Goal: Task Accomplishment & Management: Complete application form

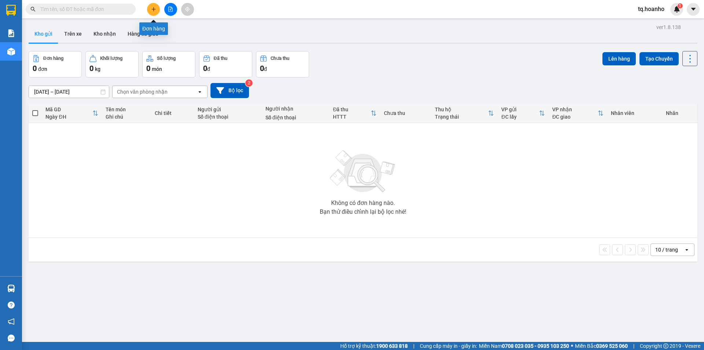
click at [158, 8] on button at bounding box center [153, 9] width 13 height 13
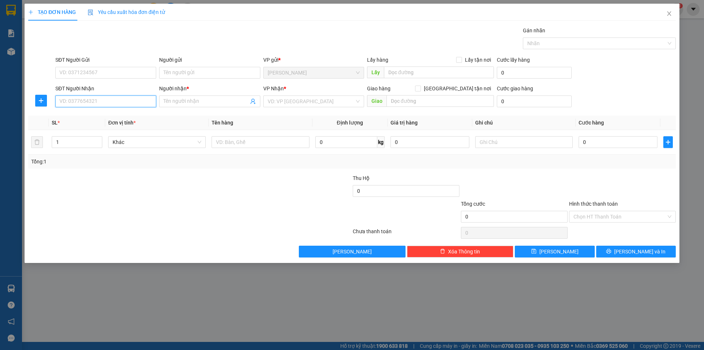
click at [108, 98] on input "SĐT Người Nhận" at bounding box center [105, 101] width 101 height 12
click at [107, 113] on div "0909277201 - MỴ" at bounding box center [106, 116] width 92 height 8
type input "0909277201"
type input "MỴ"
type input "0909277201"
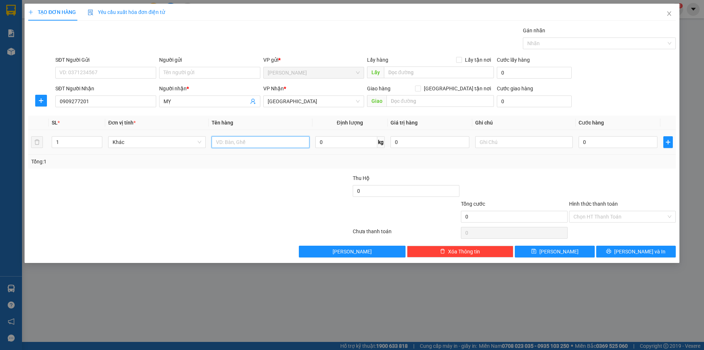
click at [234, 139] on input "text" at bounding box center [261, 142] width 98 height 12
type input "t"
type input "T"
click at [503, 143] on input "text" at bounding box center [524, 142] width 98 height 12
type input "R/40"
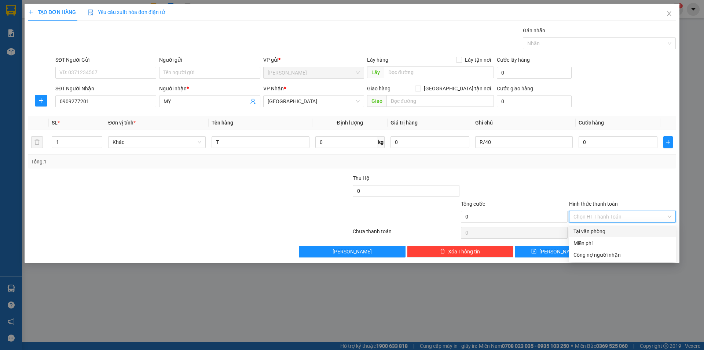
click at [587, 214] on input "Hình thức thanh toán" at bounding box center [620, 216] width 93 height 11
click at [587, 236] on div "Tại văn phòng" at bounding box center [622, 231] width 107 height 12
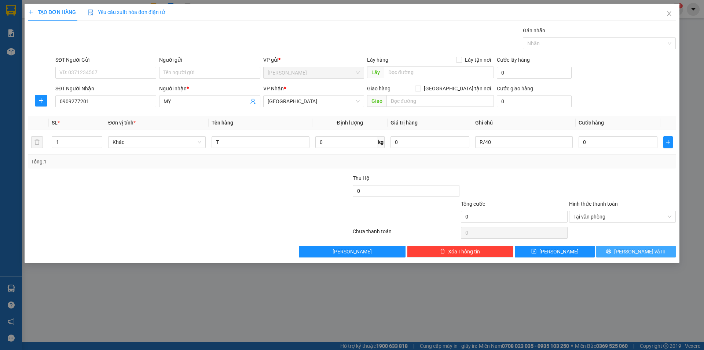
click at [604, 252] on button "[PERSON_NAME] và In" at bounding box center [637, 251] width 80 height 12
click at [601, 218] on span "Tại văn phòng" at bounding box center [623, 216] width 98 height 11
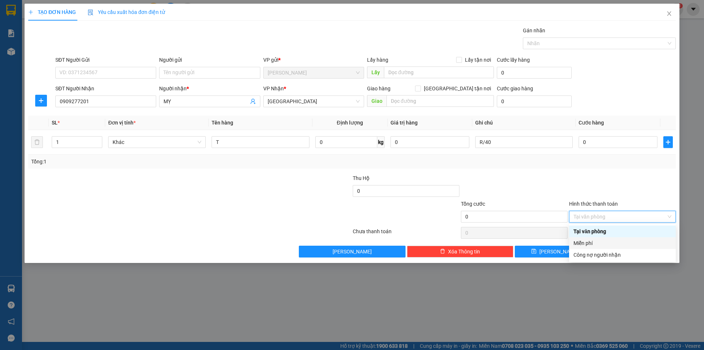
click at [592, 239] on div "Miễn phí" at bounding box center [623, 243] width 98 height 8
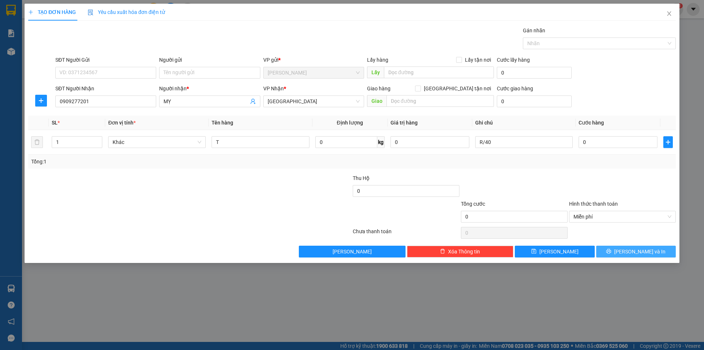
click at [619, 249] on button "[PERSON_NAME] và In" at bounding box center [637, 251] width 80 height 12
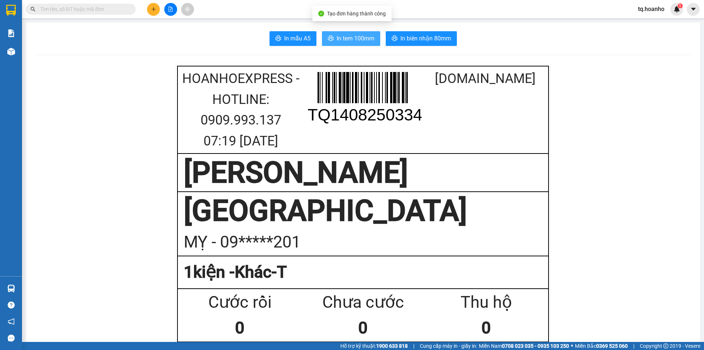
click at [343, 43] on span "In tem 100mm" at bounding box center [356, 38] width 38 height 9
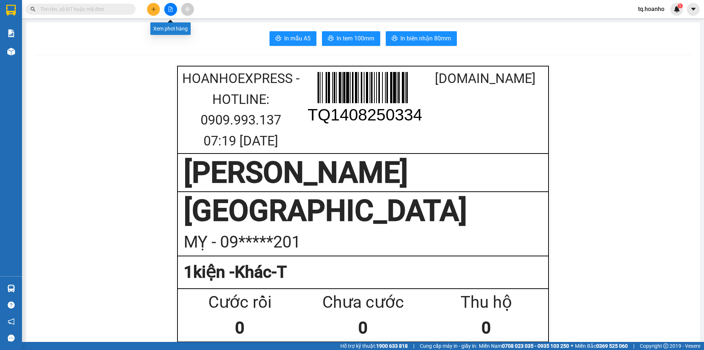
click at [173, 10] on icon "file-add" at bounding box center [170, 9] width 5 height 5
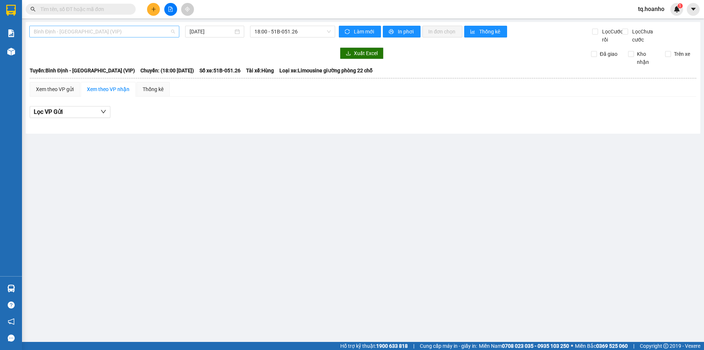
click at [146, 32] on span "Bình Định - [GEOGRAPHIC_DATA] (VIP)" at bounding box center [104, 31] width 141 height 11
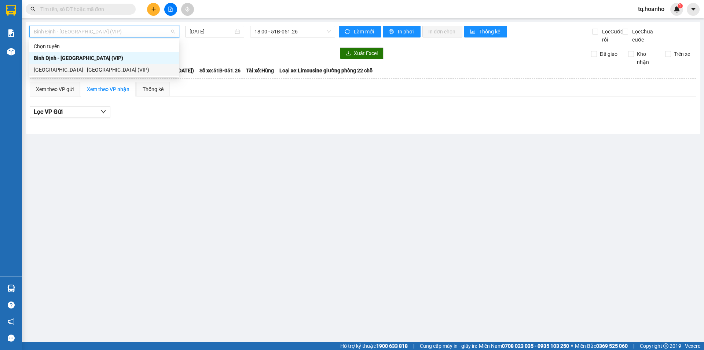
click at [105, 74] on div "[GEOGRAPHIC_DATA] - [GEOGRAPHIC_DATA] (VIP)" at bounding box center [104, 70] width 150 height 12
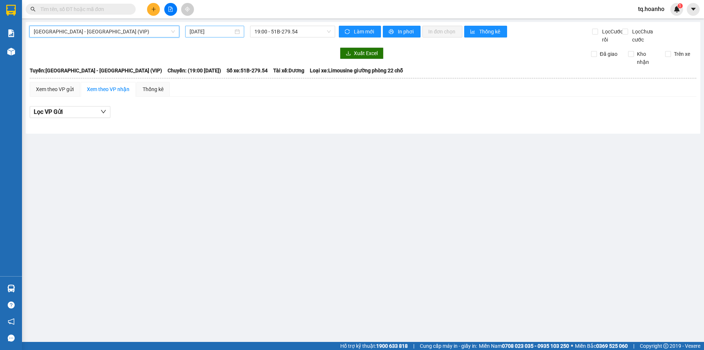
click at [215, 32] on input "[DATE]" at bounding box center [212, 32] width 44 height 8
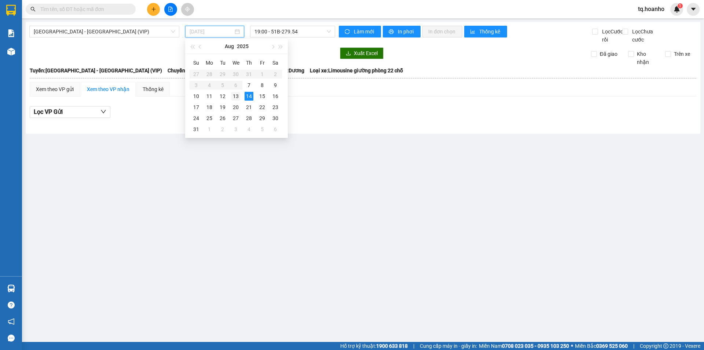
click at [237, 93] on div "13" at bounding box center [236, 96] width 9 height 9
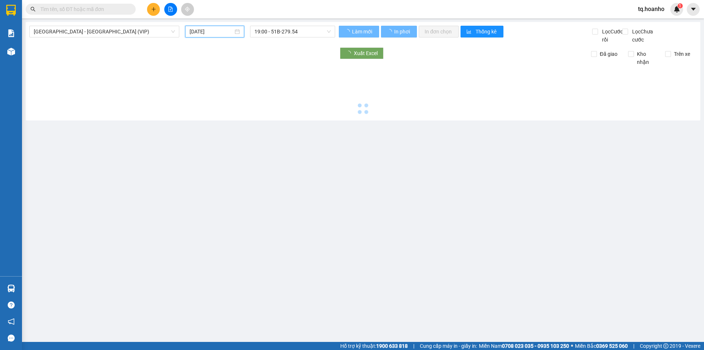
type input "[DATE]"
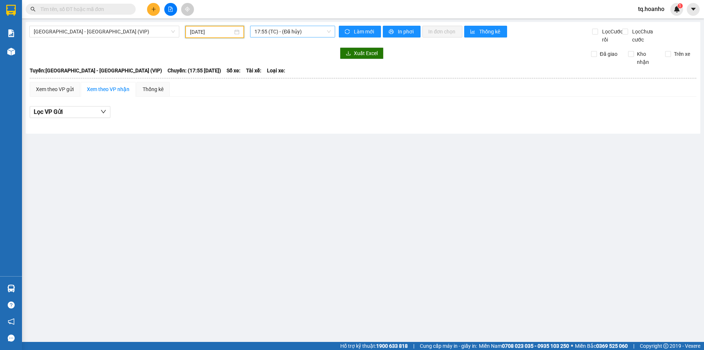
click at [307, 35] on span "17:55 (TC) - (Đã hủy)" at bounding box center [293, 31] width 76 height 11
click at [301, 80] on div "19:00 - 51B-269.59" at bounding box center [283, 81] width 57 height 8
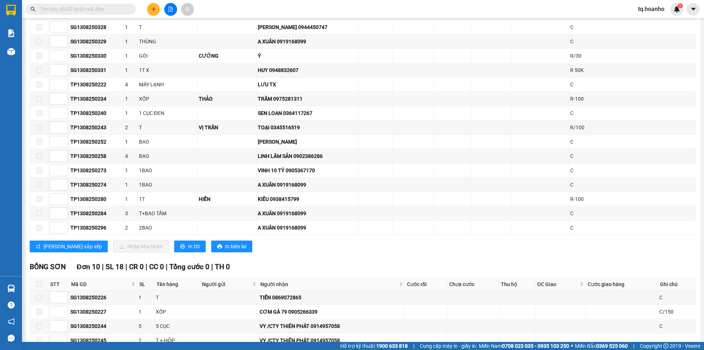
scroll to position [1027, 0]
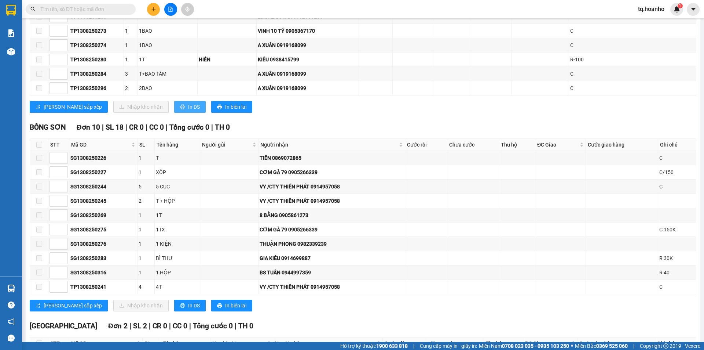
click at [188, 111] on span "In DS" at bounding box center [194, 107] width 12 height 8
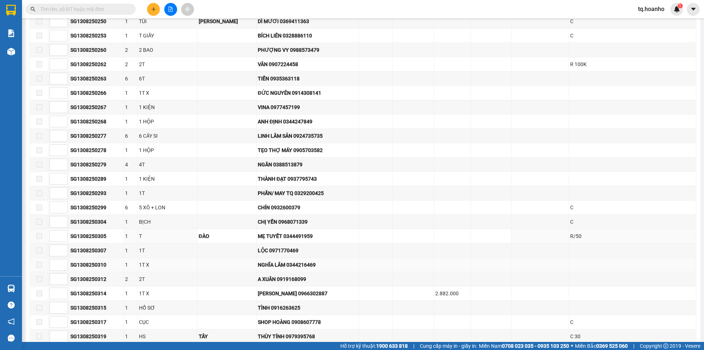
scroll to position [477, 0]
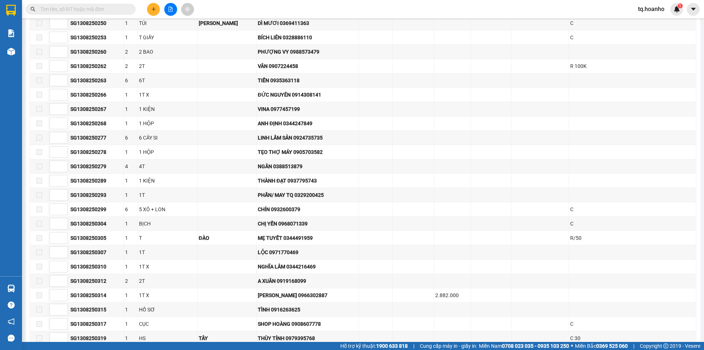
click at [96, 7] on input "text" at bounding box center [83, 9] width 87 height 8
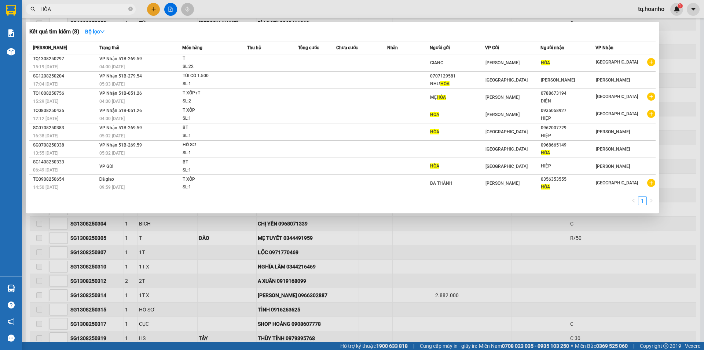
click at [437, 237] on div at bounding box center [352, 175] width 704 height 350
click at [70, 11] on input "HÒA" at bounding box center [83, 9] width 87 height 8
type input "H"
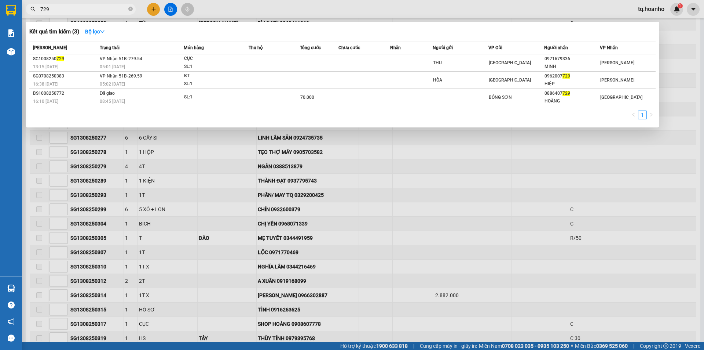
click at [96, 12] on input "729" at bounding box center [83, 9] width 87 height 8
type input "7"
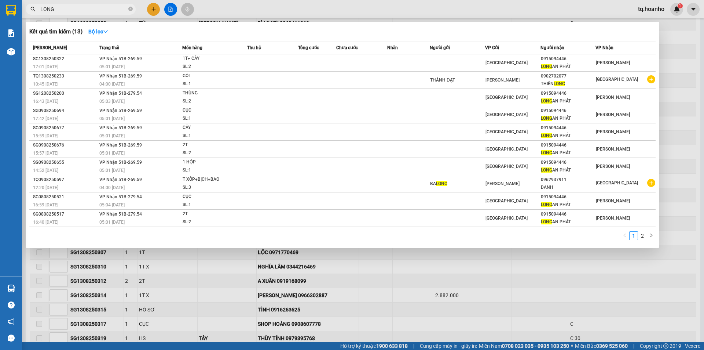
click at [463, 267] on div at bounding box center [352, 175] width 704 height 350
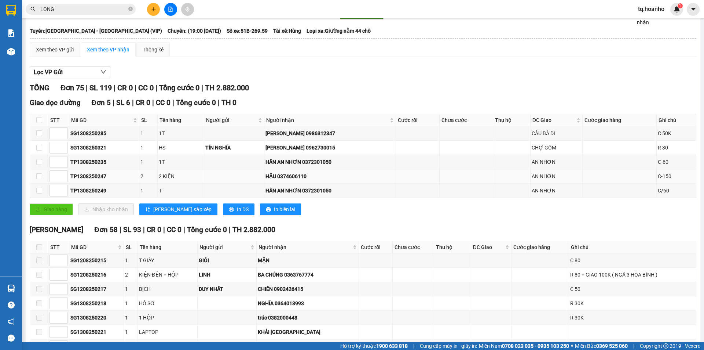
scroll to position [0, 0]
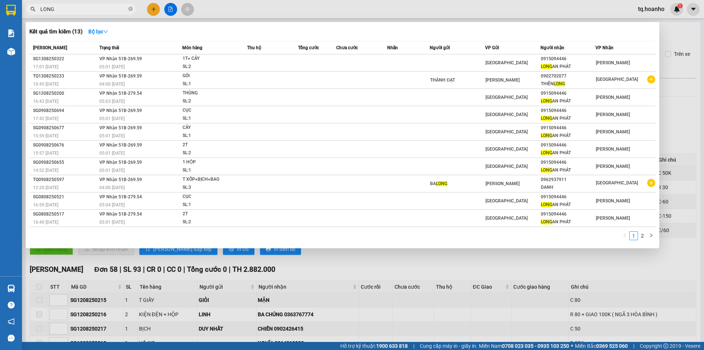
click at [106, 10] on input "LONG" at bounding box center [83, 9] width 87 height 8
click at [677, 138] on div at bounding box center [352, 175] width 704 height 350
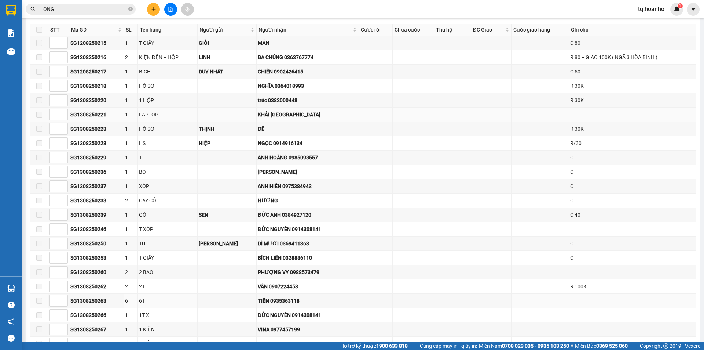
scroll to position [220, 0]
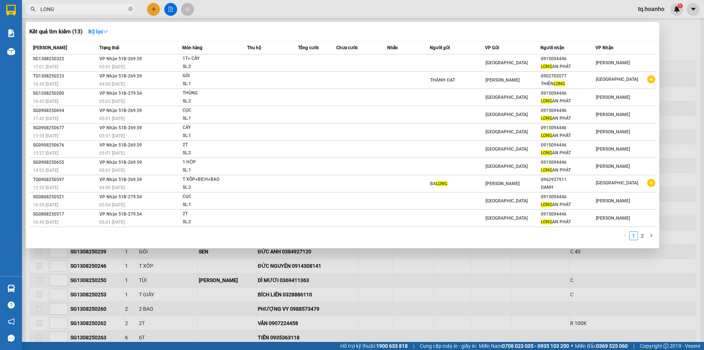
click at [98, 10] on input "LONG" at bounding box center [83, 9] width 87 height 8
type input "L"
type input "153"
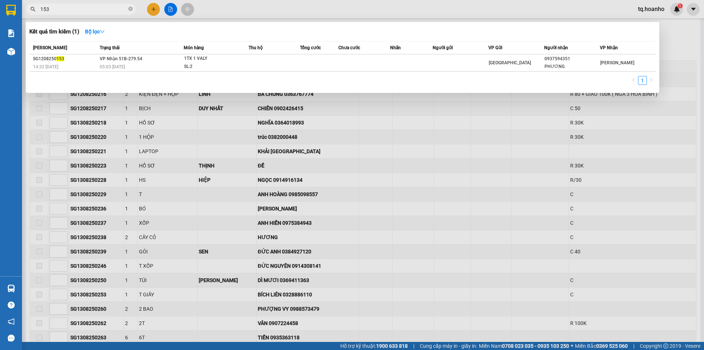
click at [113, 9] on input "153" at bounding box center [83, 9] width 87 height 8
drag, startPoint x: 130, startPoint y: 7, endPoint x: 103, endPoint y: 7, distance: 26.8
click at [130, 7] on span at bounding box center [130, 9] width 4 height 7
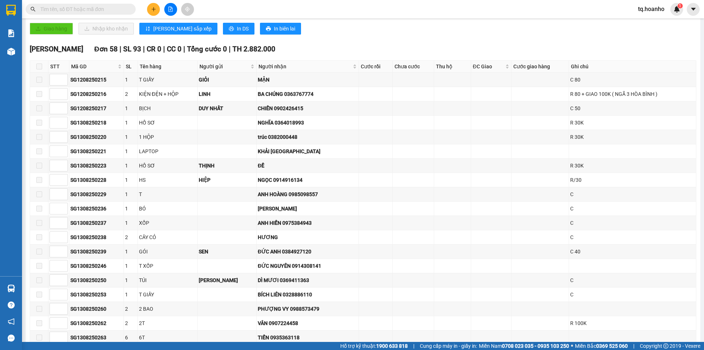
click at [103, 7] on input "text" at bounding box center [83, 9] width 87 height 8
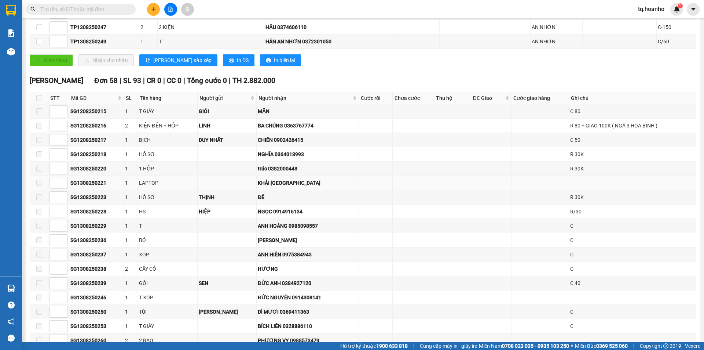
scroll to position [147, 0]
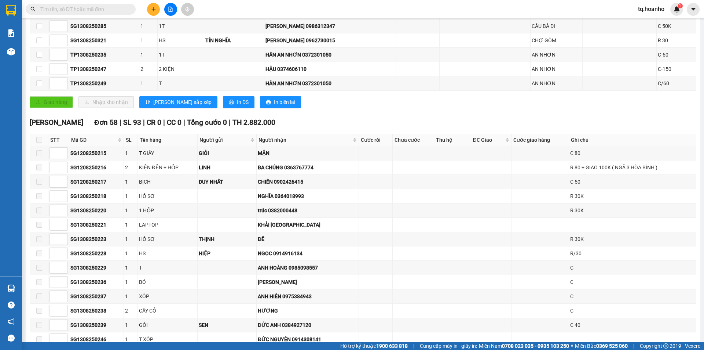
click at [93, 10] on input "text" at bounding box center [83, 9] width 87 height 8
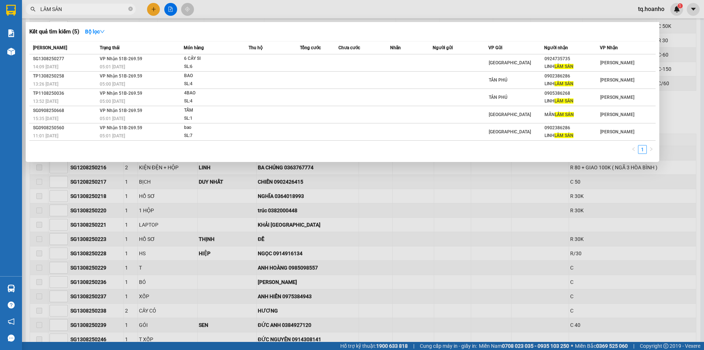
click at [81, 13] on span "LÂM SẢN" at bounding box center [81, 9] width 110 height 11
click at [80, 8] on input "LÂM SẢN" at bounding box center [83, 9] width 87 height 8
type input "L"
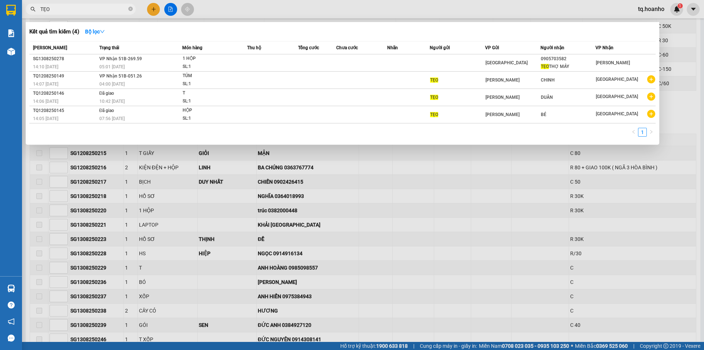
click at [103, 12] on input "TẸO" at bounding box center [83, 9] width 87 height 8
type input "T"
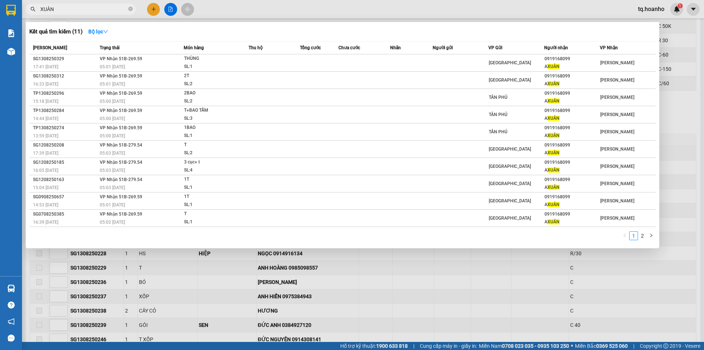
type input "XUÂN"
click at [685, 129] on div at bounding box center [352, 175] width 704 height 350
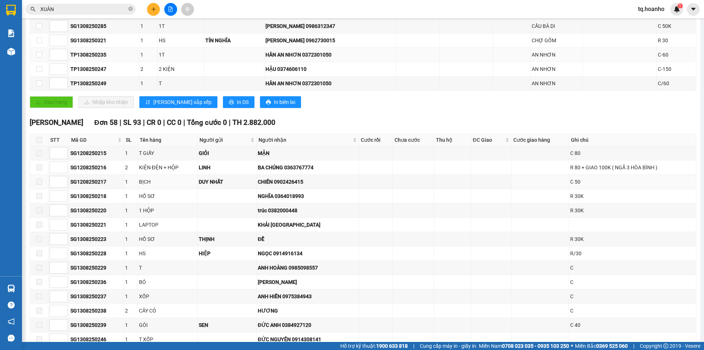
scroll to position [0, 0]
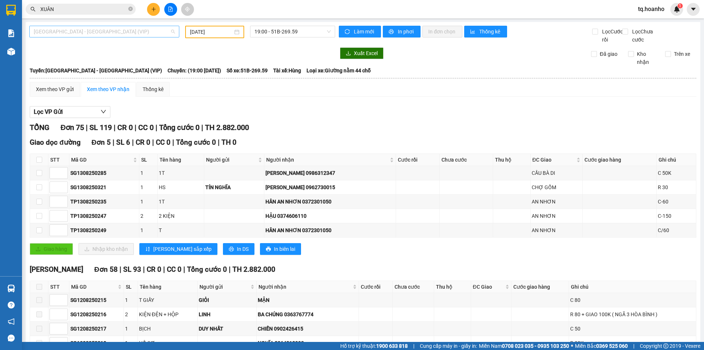
click at [115, 30] on span "[GEOGRAPHIC_DATA] - [GEOGRAPHIC_DATA] (VIP)" at bounding box center [104, 31] width 141 height 11
click at [156, 8] on icon "plus" at bounding box center [153, 9] width 5 height 5
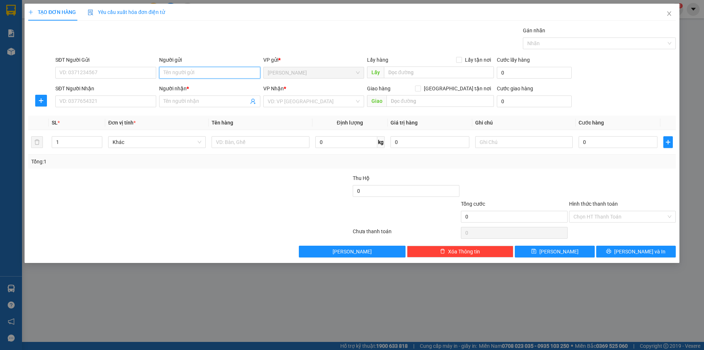
click at [214, 69] on input "Người gửi" at bounding box center [209, 73] width 101 height 12
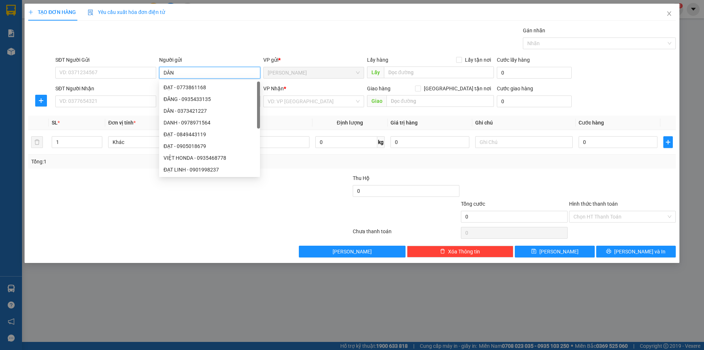
type input "DÂN"
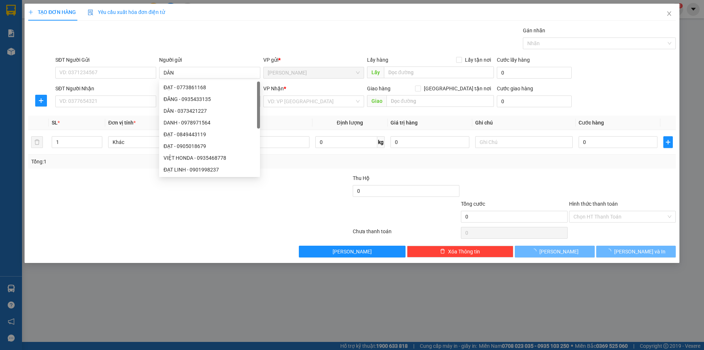
click at [115, 222] on div at bounding box center [136, 213] width 216 height 26
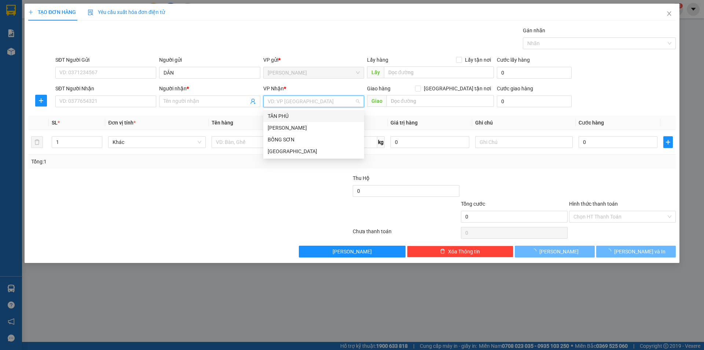
click at [272, 102] on input "search" at bounding box center [311, 101] width 87 height 11
click at [271, 150] on div "[GEOGRAPHIC_DATA]" at bounding box center [314, 151] width 92 height 8
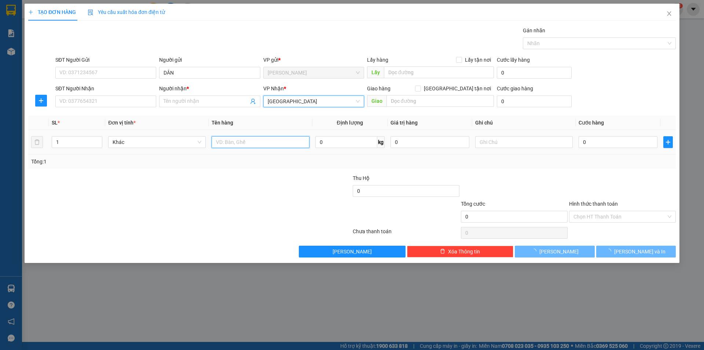
click at [240, 141] on input "text" at bounding box center [261, 142] width 98 height 12
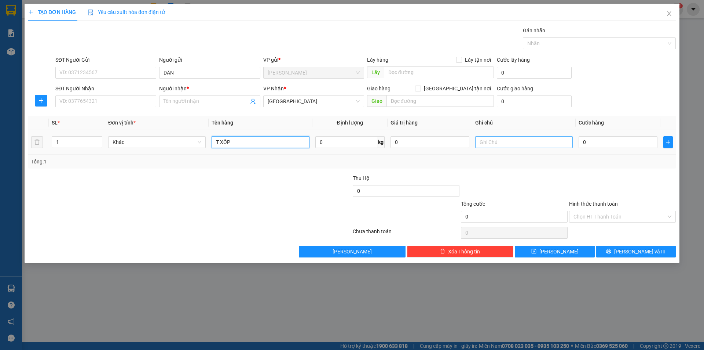
type input "T XỐP"
click at [488, 145] on input "text" at bounding box center [524, 142] width 98 height 12
type input "R/40"
click at [134, 102] on input "SĐT Người Nhận" at bounding box center [105, 101] width 101 height 12
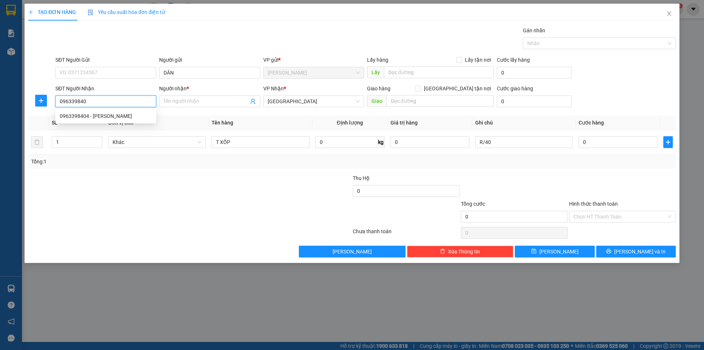
type input "0963398404"
click at [124, 120] on div "0963398404 - [PERSON_NAME]" at bounding box center [105, 116] width 101 height 12
type input "GIANG"
type input "0963398404"
click at [599, 218] on input "Hình thức thanh toán" at bounding box center [620, 216] width 93 height 11
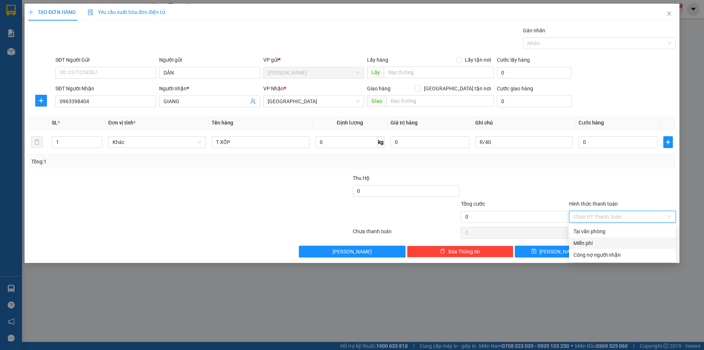
drag, startPoint x: 591, startPoint y: 242, endPoint x: 622, endPoint y: 257, distance: 34.5
click at [591, 242] on div "Miễn phí" at bounding box center [623, 243] width 98 height 8
click at [532, 183] on div at bounding box center [514, 187] width 108 height 26
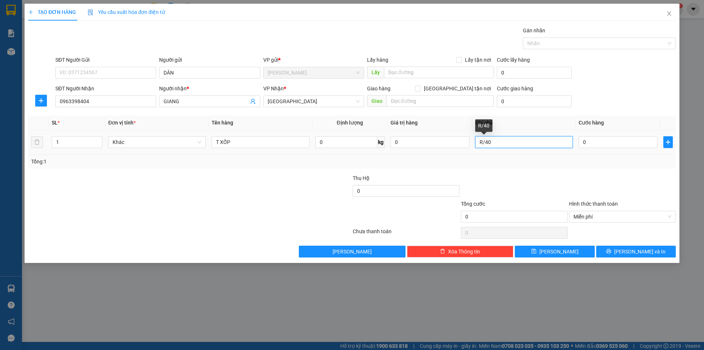
click at [501, 139] on input "R/40" at bounding box center [524, 142] width 98 height 12
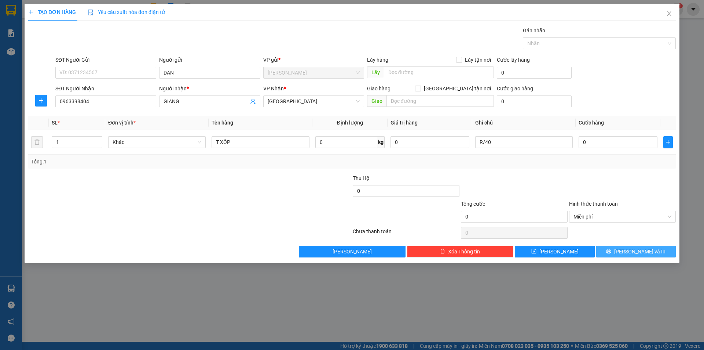
drag, startPoint x: 620, startPoint y: 253, endPoint x: 594, endPoint y: 208, distance: 51.3
click at [620, 252] on button "[PERSON_NAME] và In" at bounding box center [637, 251] width 80 height 12
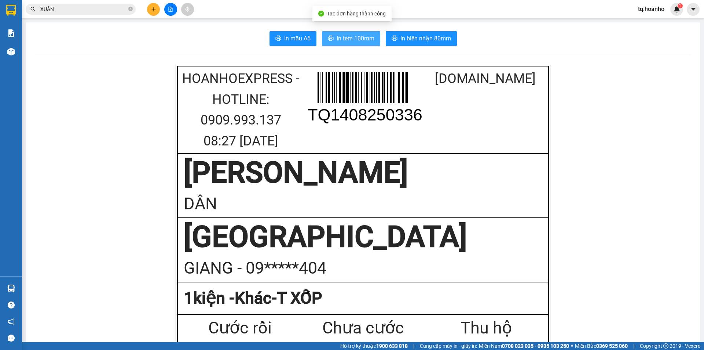
click at [370, 39] on span "In tem 100mm" at bounding box center [356, 38] width 38 height 9
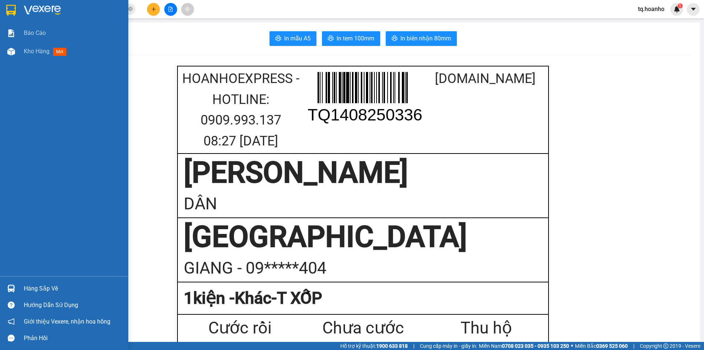
click at [26, 7] on img at bounding box center [42, 10] width 37 height 11
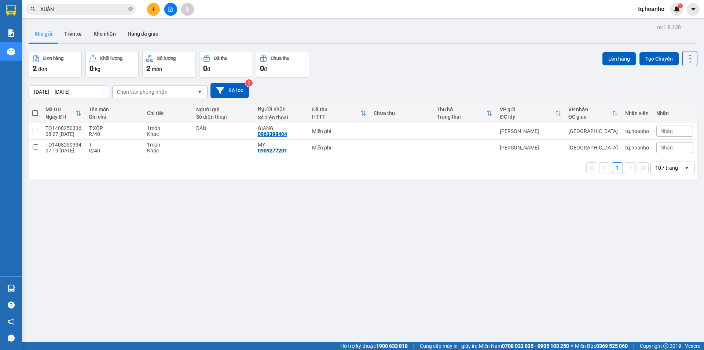
click at [356, 92] on div "[DATE] – [DATE] Press the down arrow key to interact with the calendar and sele…" at bounding box center [363, 90] width 669 height 15
click at [151, 10] on icon "plus" at bounding box center [153, 9] width 5 height 5
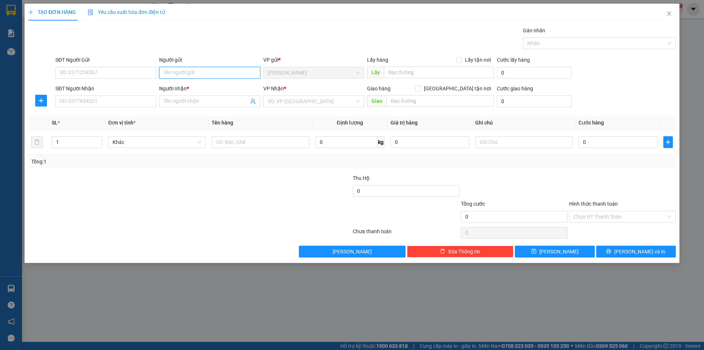
click at [190, 69] on input "Người gửi" at bounding box center [209, 73] width 101 height 12
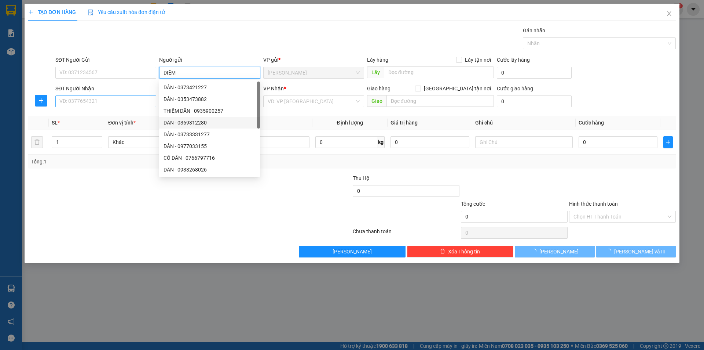
type input "DIỄM"
click at [121, 104] on input "SĐT Người Nhận" at bounding box center [105, 101] width 101 height 12
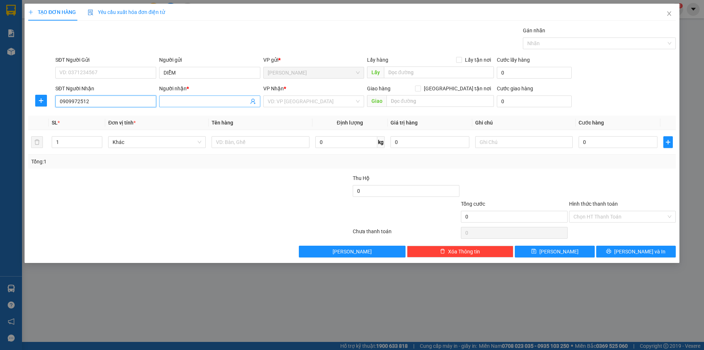
type input "0909972512"
click at [171, 104] on input "Người nhận *" at bounding box center [206, 101] width 85 height 8
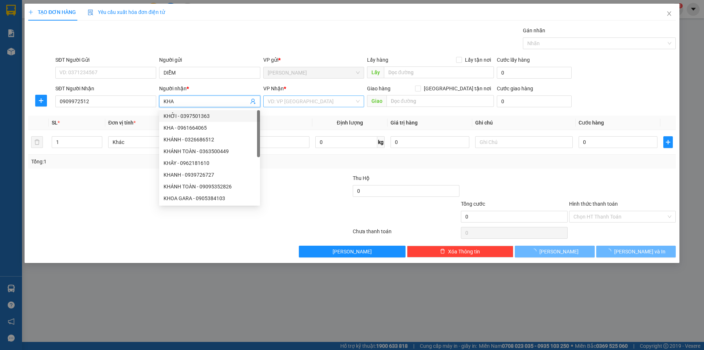
type input "KHA"
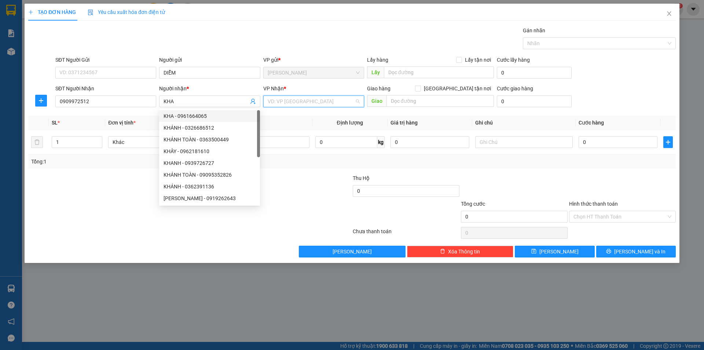
drag, startPoint x: 313, startPoint y: 103, endPoint x: 305, endPoint y: 113, distance: 12.8
click at [309, 102] on input "search" at bounding box center [311, 101] width 87 height 11
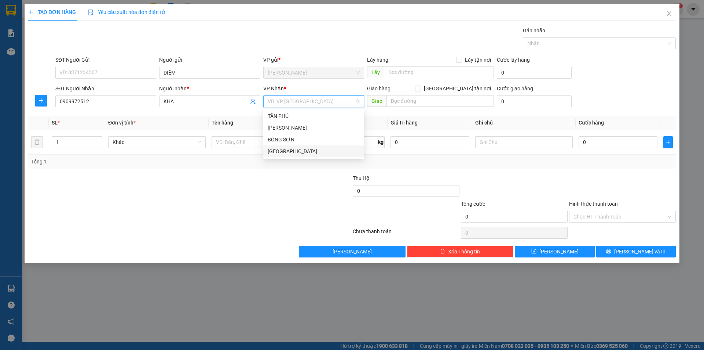
click at [285, 150] on div "[GEOGRAPHIC_DATA]" at bounding box center [314, 151] width 92 height 8
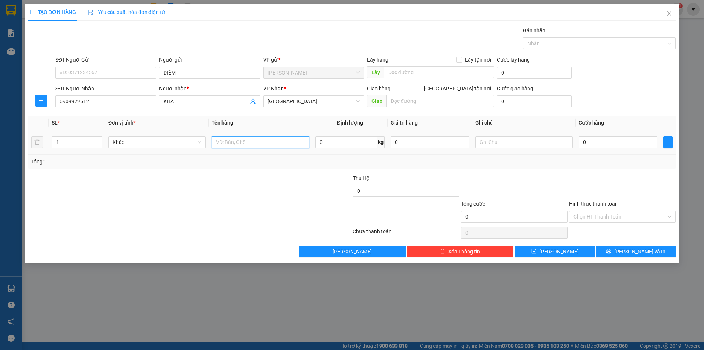
click at [221, 139] on input "text" at bounding box center [261, 142] width 98 height 12
type input "T"
type input "T+VALY"
click at [94, 141] on input "1" at bounding box center [77, 141] width 50 height 11
click at [98, 176] on div at bounding box center [136, 187] width 216 height 26
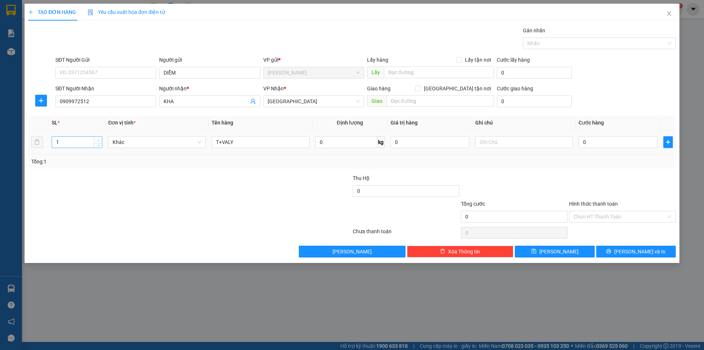
type input "2"
drag, startPoint x: 97, startPoint y: 138, endPoint x: 72, endPoint y: 229, distance: 94.8
click at [93, 146] on div "2" at bounding box center [77, 142] width 51 height 12
drag, startPoint x: 72, startPoint y: 229, endPoint x: 123, endPoint y: 182, distance: 69.6
click at [93, 221] on div "Transit Pickup Surcharge Ids Transit Deliver Surcharge Ids Transit Deliver Surc…" at bounding box center [352, 141] width 648 height 231
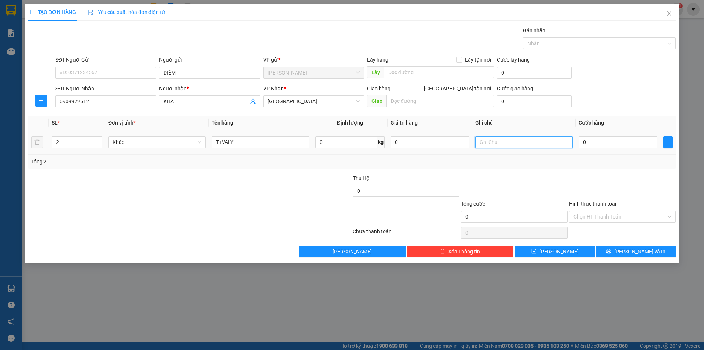
click at [547, 143] on input "text" at bounding box center [524, 142] width 98 height 12
type input "R/200"
click at [610, 215] on input "Hình thức thanh toán" at bounding box center [620, 216] width 93 height 11
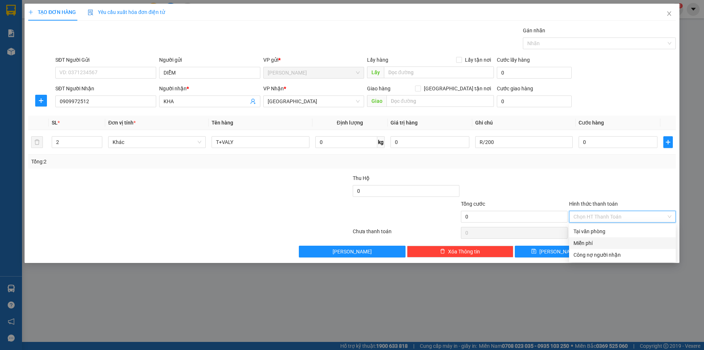
click at [594, 242] on div "Miễn phí" at bounding box center [623, 243] width 98 height 8
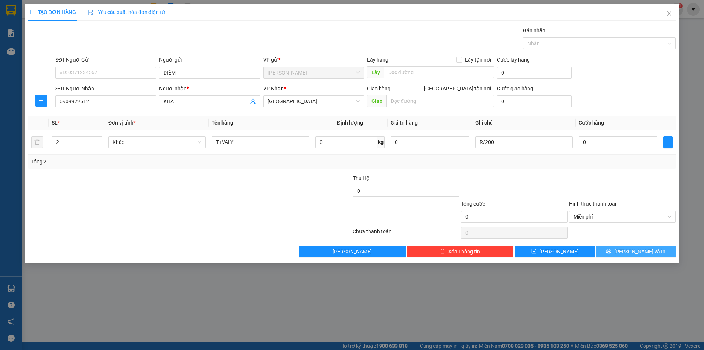
click at [617, 247] on button "[PERSON_NAME] và In" at bounding box center [637, 251] width 80 height 12
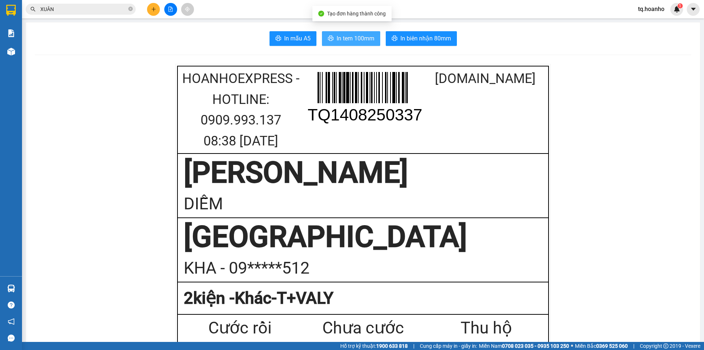
click at [346, 40] on span "In tem 100mm" at bounding box center [356, 38] width 38 height 9
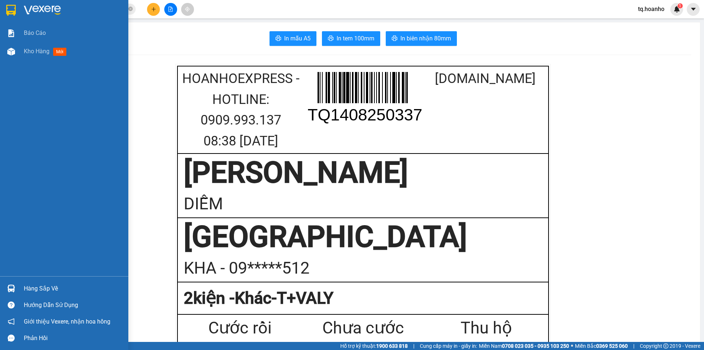
click at [16, 10] on img at bounding box center [11, 10] width 10 height 11
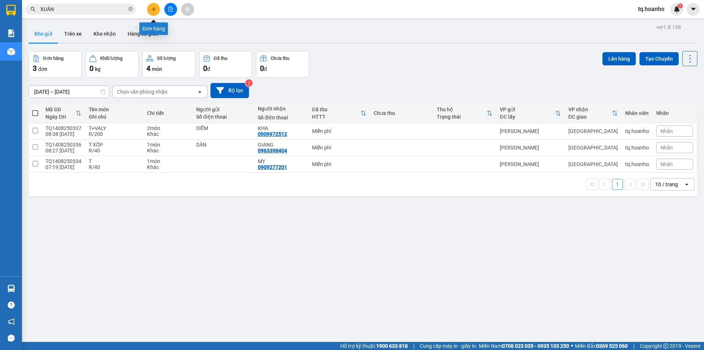
click at [151, 11] on icon "plus" at bounding box center [153, 9] width 5 height 5
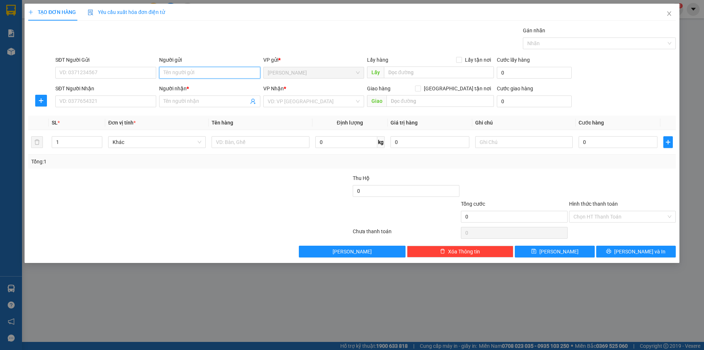
click at [214, 75] on input "Người gửi" at bounding box center [209, 73] width 101 height 12
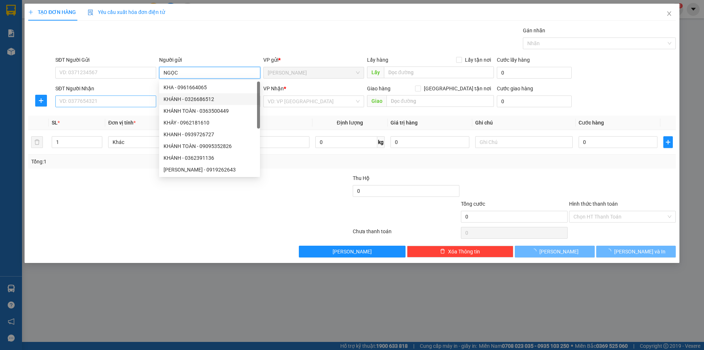
type input "NGỌC"
click at [131, 102] on input "SĐT Người Nhận" at bounding box center [105, 101] width 101 height 12
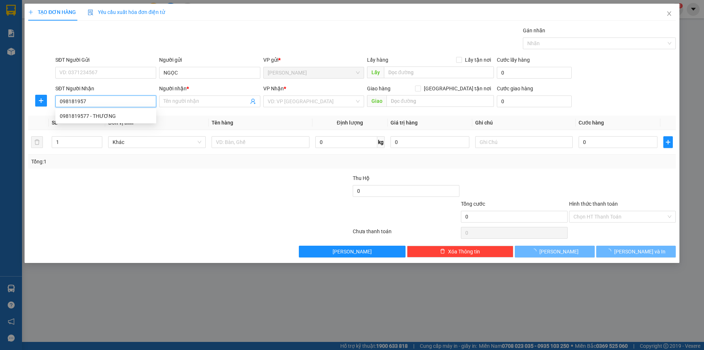
type input "0981819577"
click at [120, 113] on div "0981819577 - THƯƠNG" at bounding box center [106, 116] width 92 height 8
type input "THƯƠNG"
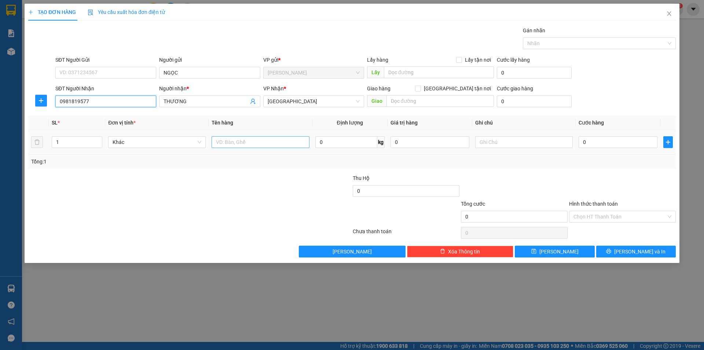
type input "0981819577"
click at [236, 141] on input "text" at bounding box center [261, 142] width 98 height 12
type input "GÓI"
drag, startPoint x: 494, startPoint y: 134, endPoint x: 493, endPoint y: 140, distance: 6.6
click at [494, 136] on td at bounding box center [524, 142] width 103 height 25
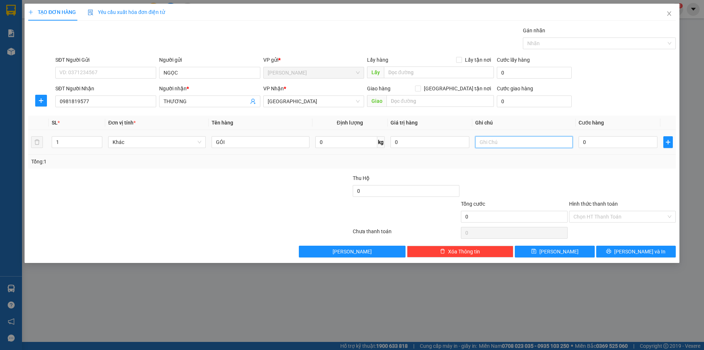
click at [493, 140] on input "text" at bounding box center [524, 142] width 98 height 12
type input "R/30"
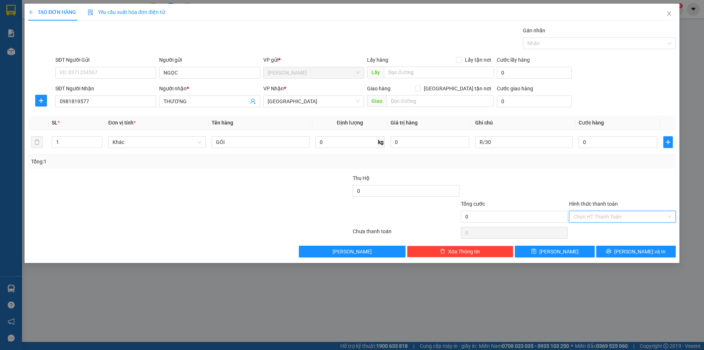
click at [590, 213] on input "Hình thức thanh toán" at bounding box center [620, 216] width 93 height 11
click at [592, 239] on div "Miễn phí" at bounding box center [623, 243] width 98 height 8
click at [615, 249] on button "[PERSON_NAME] và In" at bounding box center [637, 251] width 80 height 12
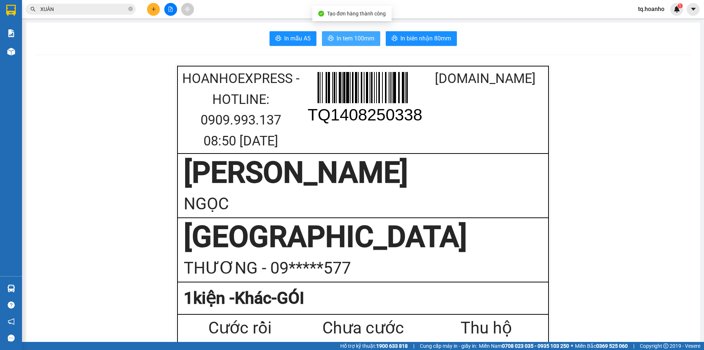
click at [351, 37] on span "In tem 100mm" at bounding box center [356, 38] width 38 height 9
